Goal: Information Seeking & Learning: Find specific fact

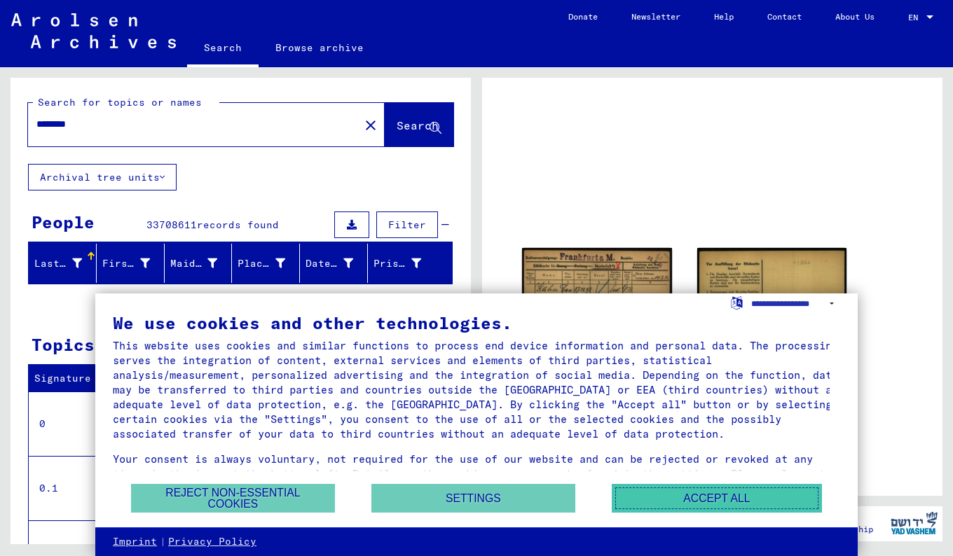
click at [729, 497] on button "Accept all" at bounding box center [717, 498] width 210 height 29
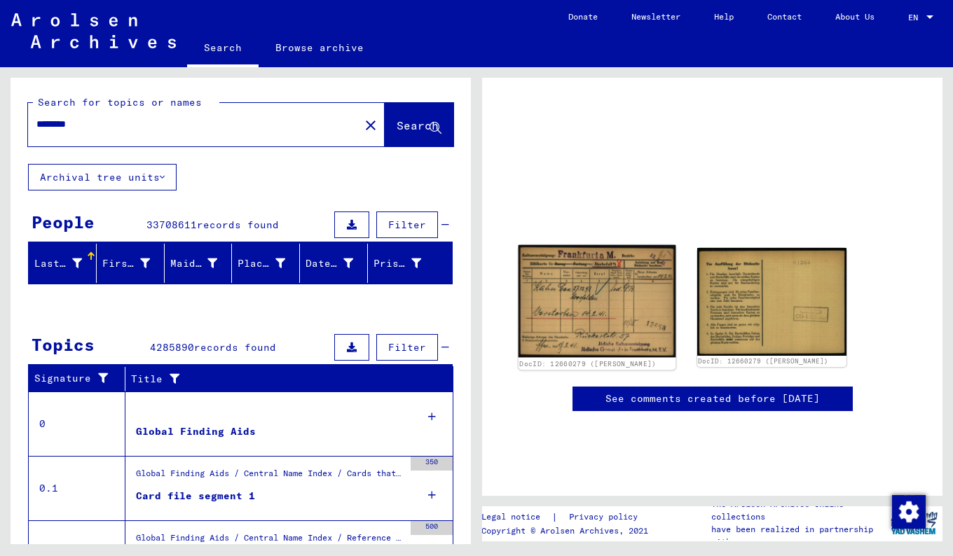
click at [616, 307] on img at bounding box center [596, 301] width 157 height 113
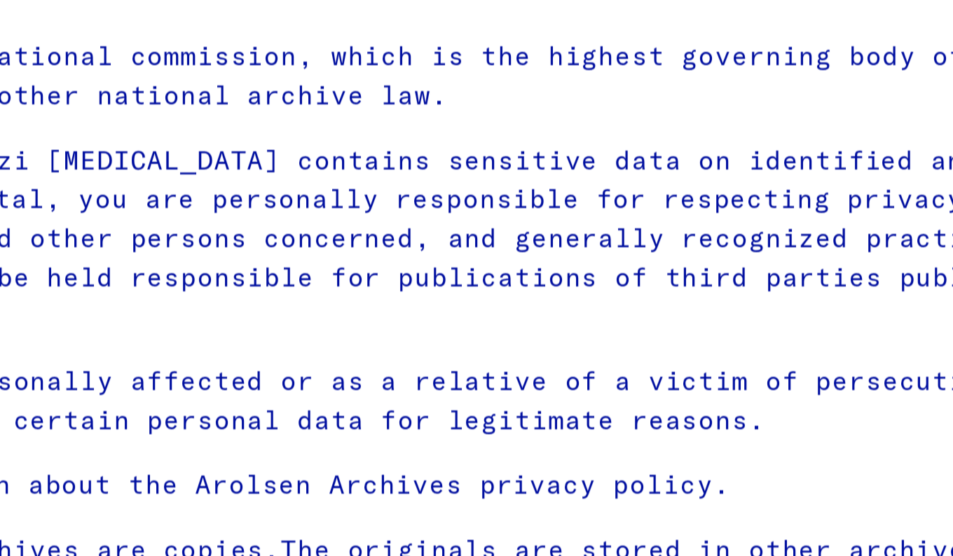
type input "********"
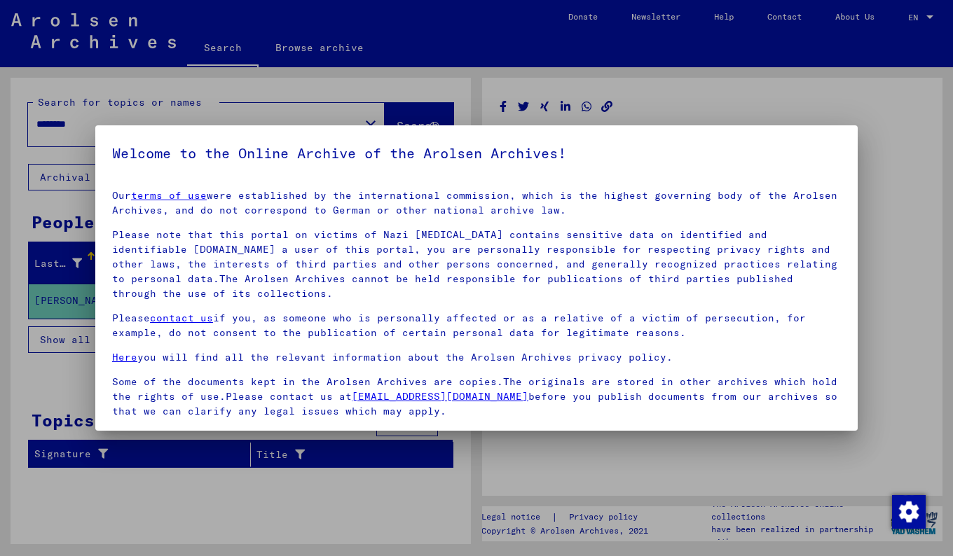
click at [738, 87] on div at bounding box center [476, 278] width 953 height 556
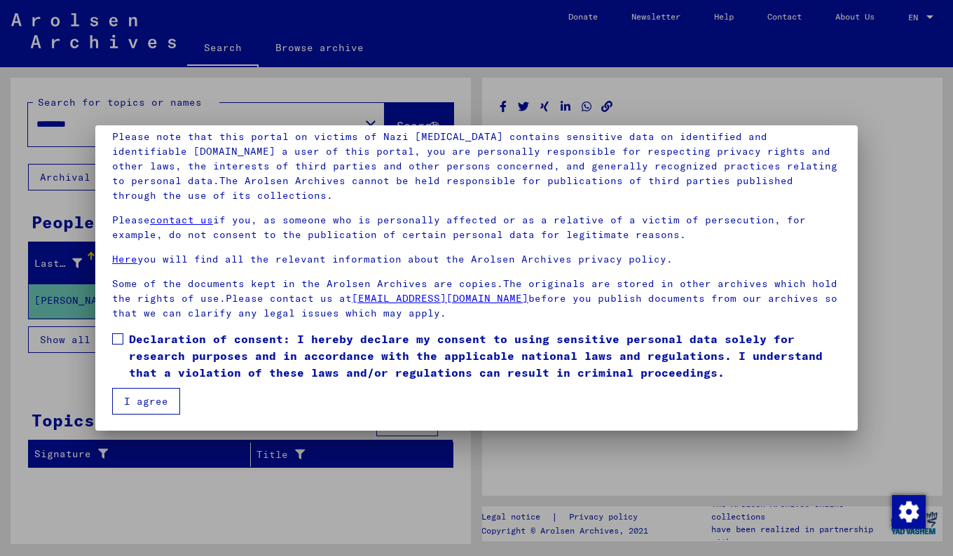
click at [145, 400] on button "I agree" at bounding box center [146, 401] width 68 height 27
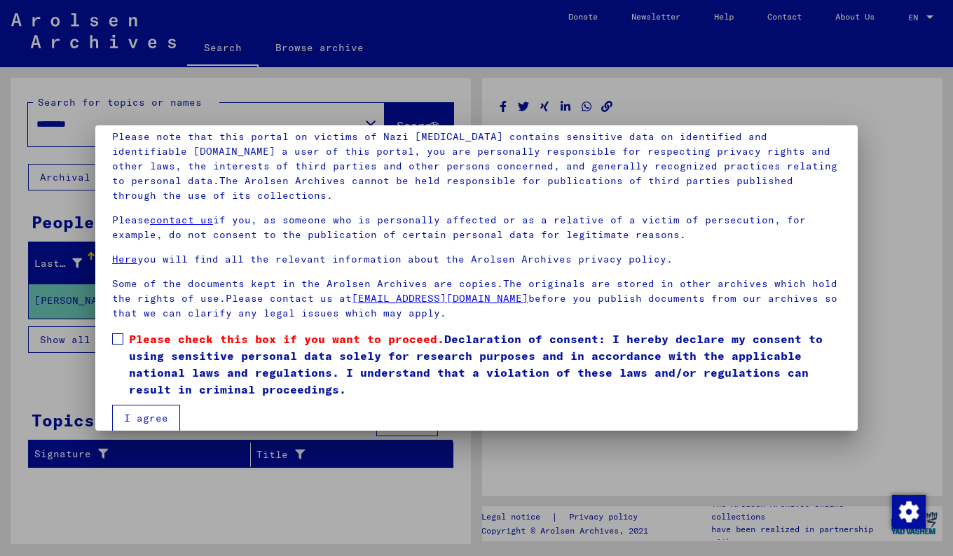
click at [120, 344] on label "Please check this box if you want to proceed. Declaration of consent: I hereby …" at bounding box center [476, 364] width 729 height 67
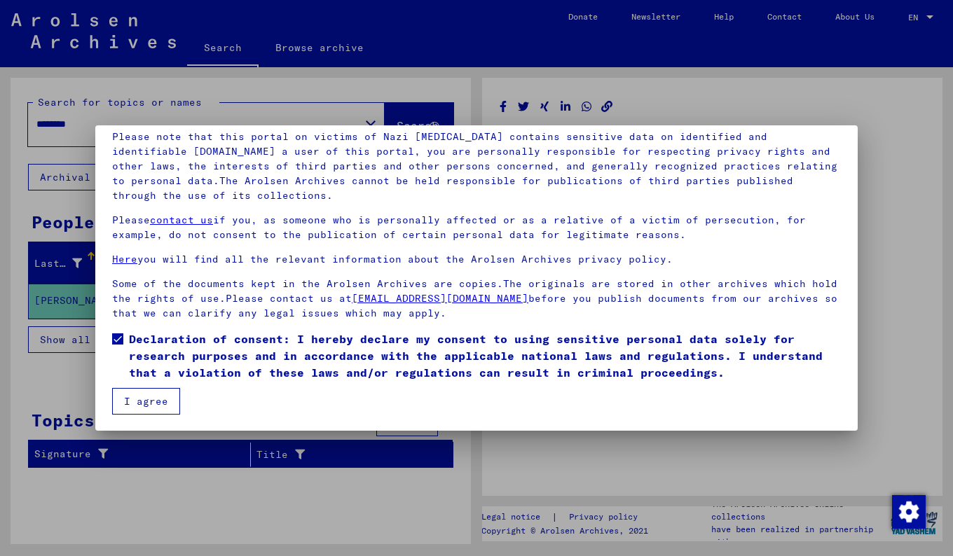
click at [135, 395] on button "I agree" at bounding box center [146, 401] width 68 height 27
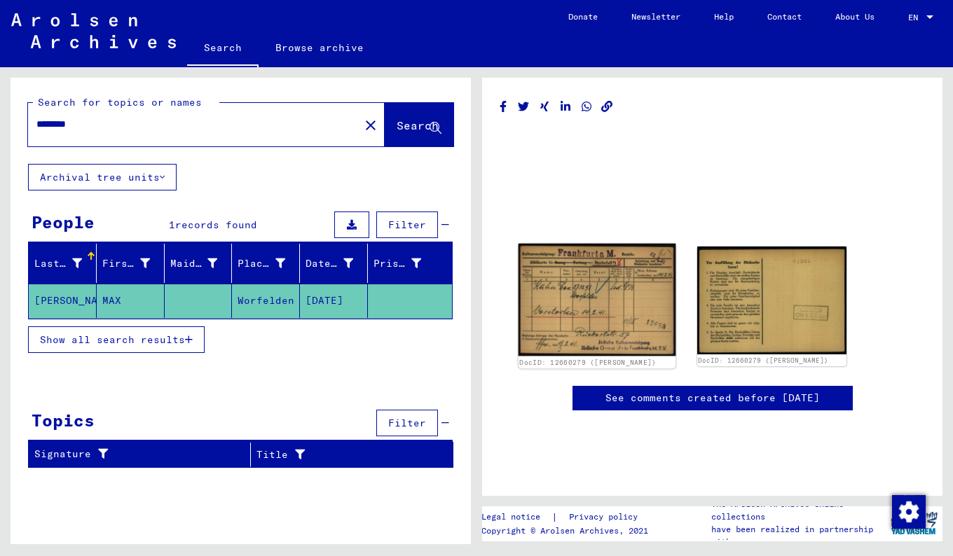
click at [630, 311] on img at bounding box center [596, 300] width 157 height 113
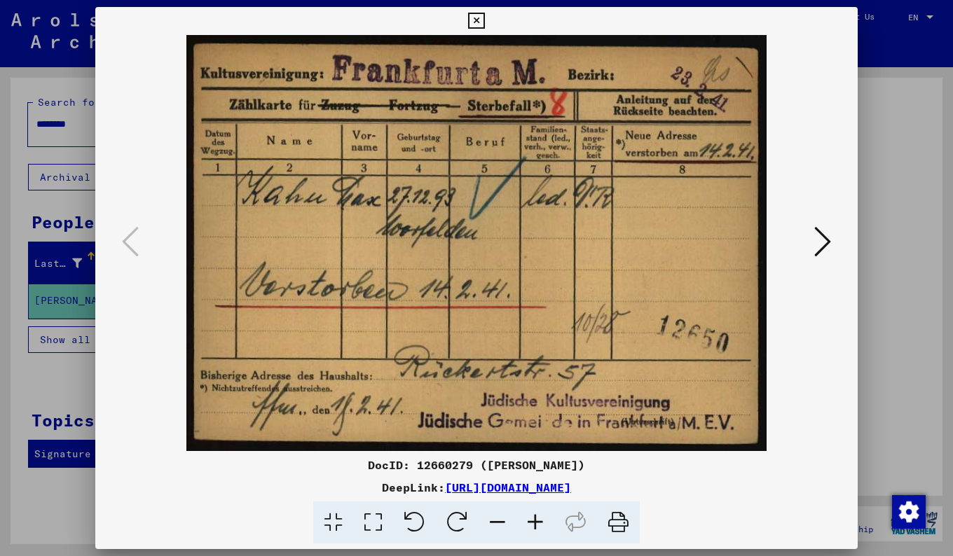
click at [134, 504] on div at bounding box center [476, 523] width 751 height 43
click at [886, 218] on div at bounding box center [476, 278] width 953 height 556
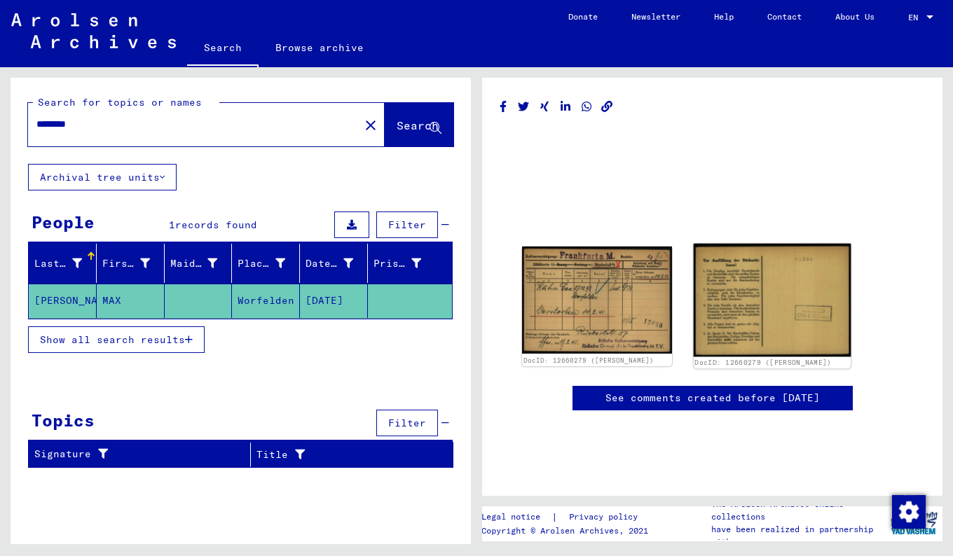
click at [779, 321] on img at bounding box center [771, 300] width 157 height 113
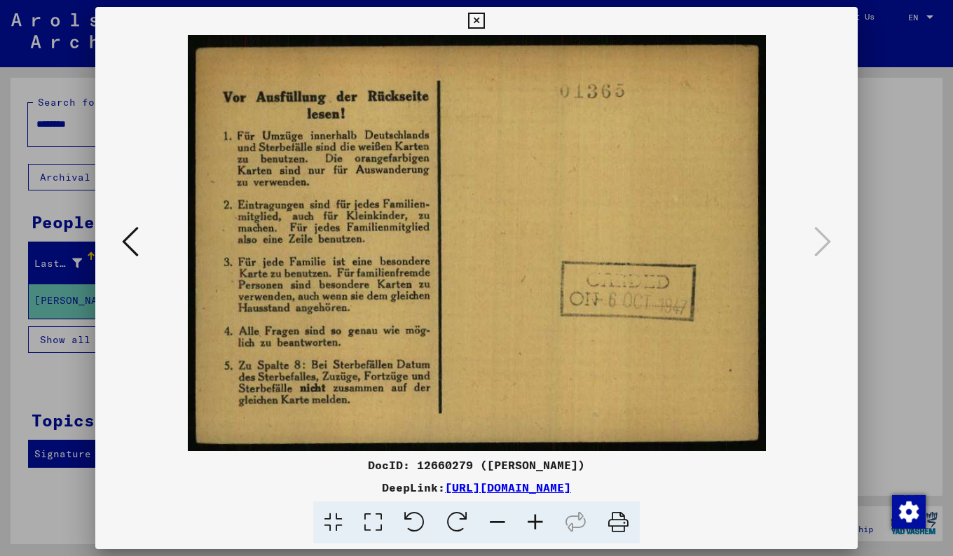
click at [127, 246] on icon at bounding box center [130, 242] width 17 height 34
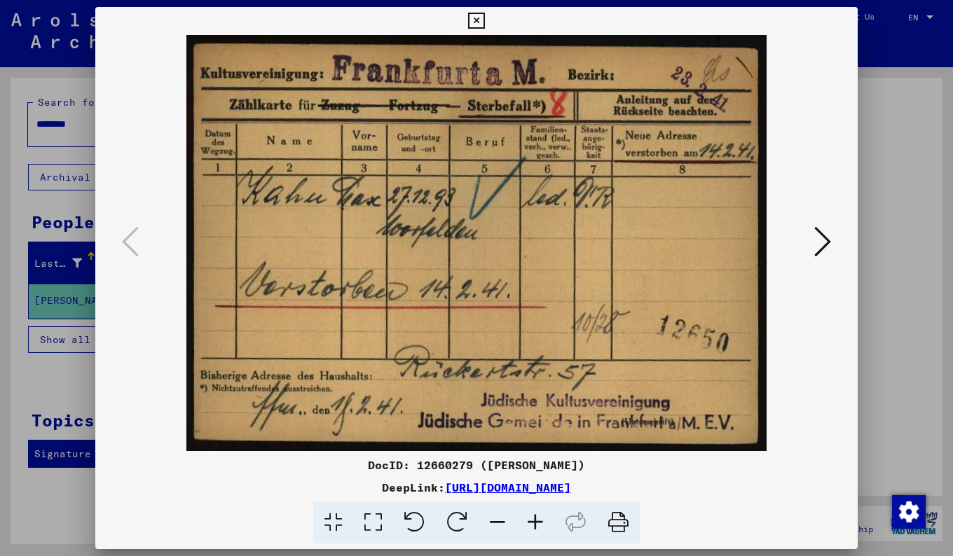
click at [907, 355] on div at bounding box center [476, 278] width 953 height 556
